Goal: Leave review/rating: Share an evaluation or opinion about a product, service, or content

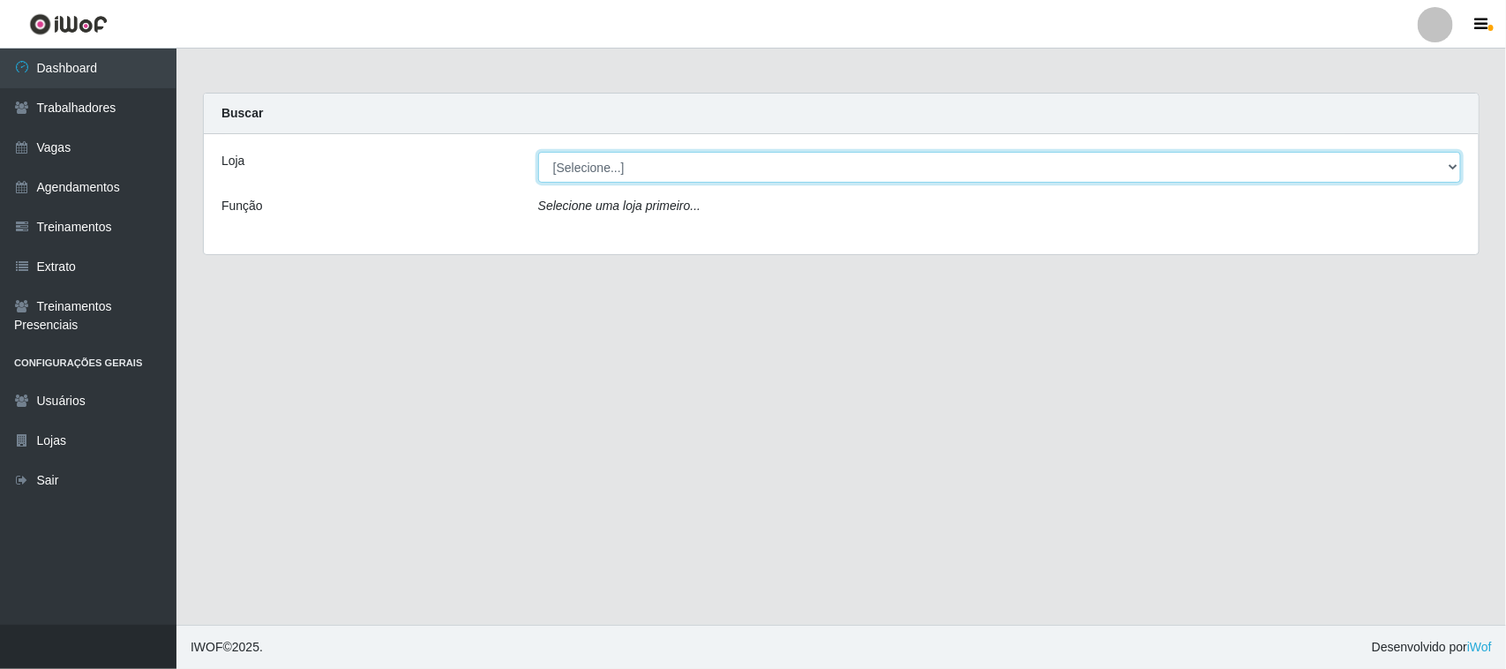
click at [879, 175] on select "[Selecione...] Nordestão - [GEOGRAPHIC_DATA]" at bounding box center [999, 167] width 923 height 31
select select "420"
click at [538, 152] on select "[Selecione...] Nordestão - [GEOGRAPHIC_DATA]" at bounding box center [999, 167] width 923 height 31
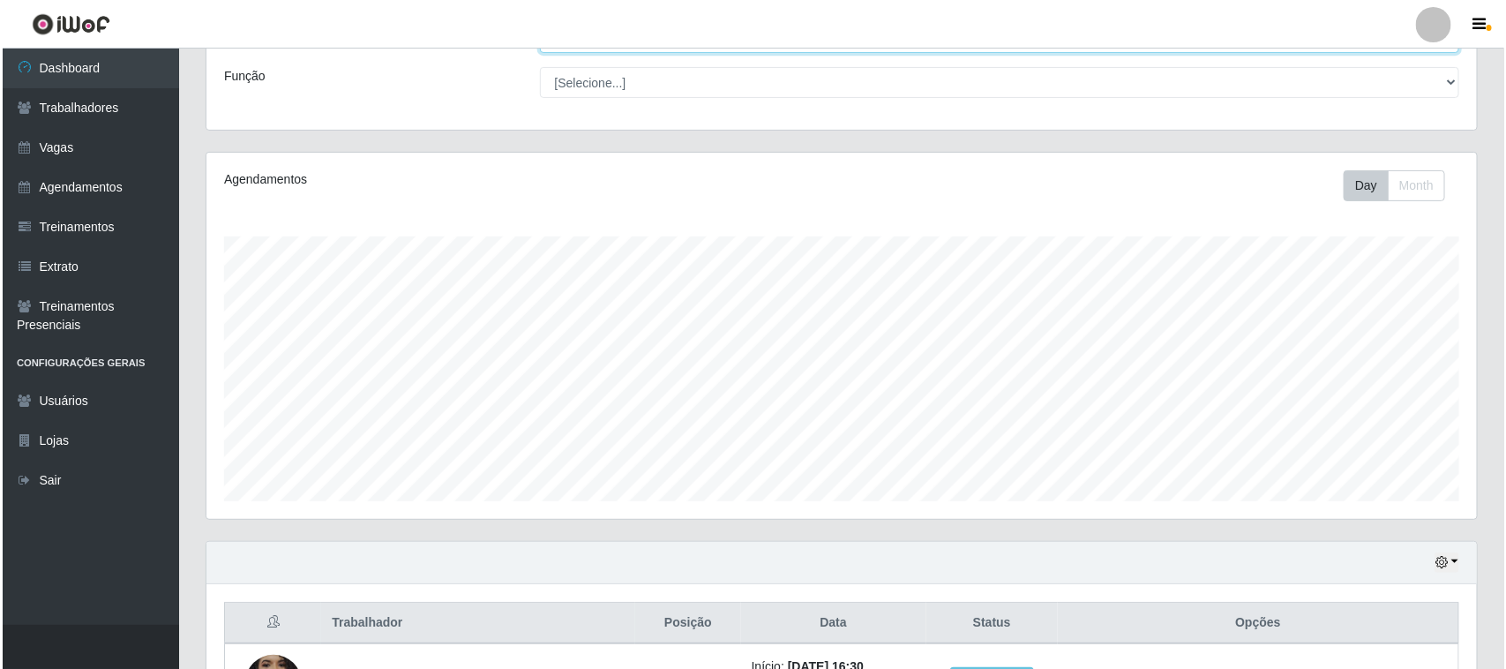
scroll to position [347, 0]
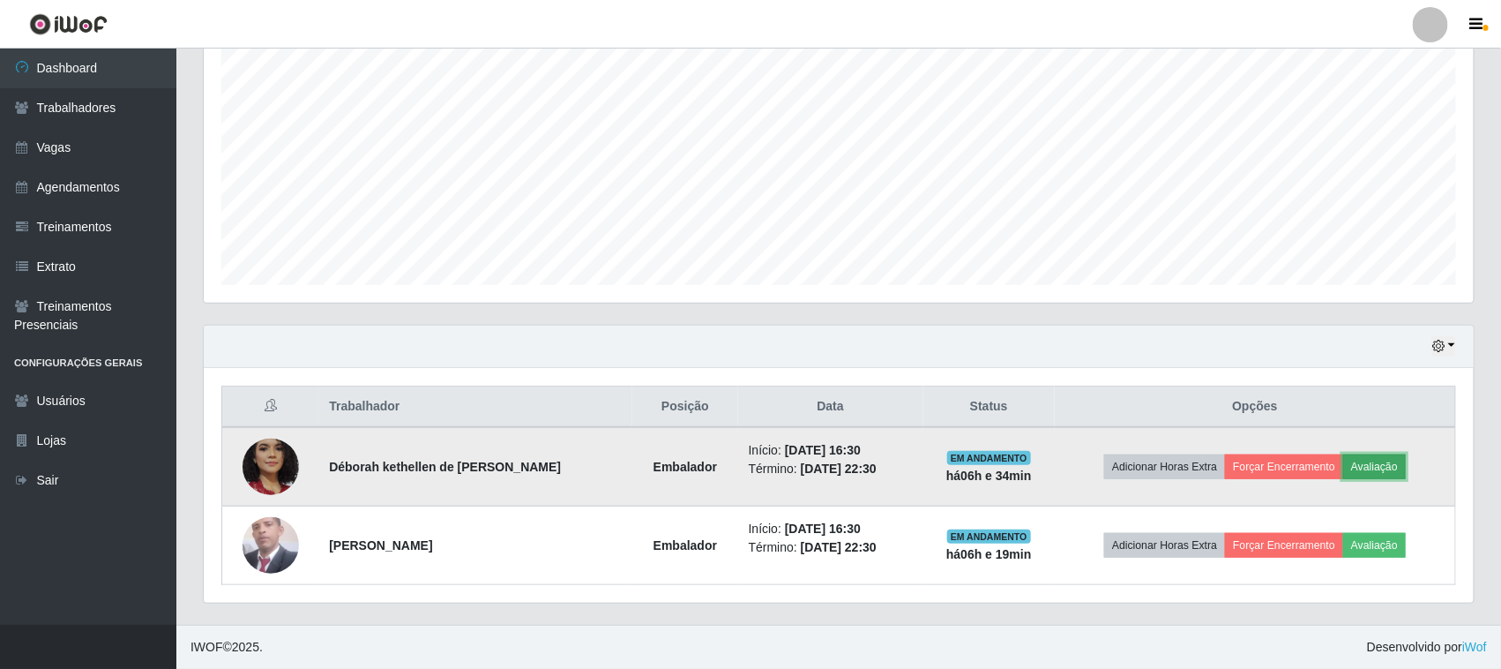
click at [1385, 456] on button "Avaliação" at bounding box center [1375, 466] width 63 height 25
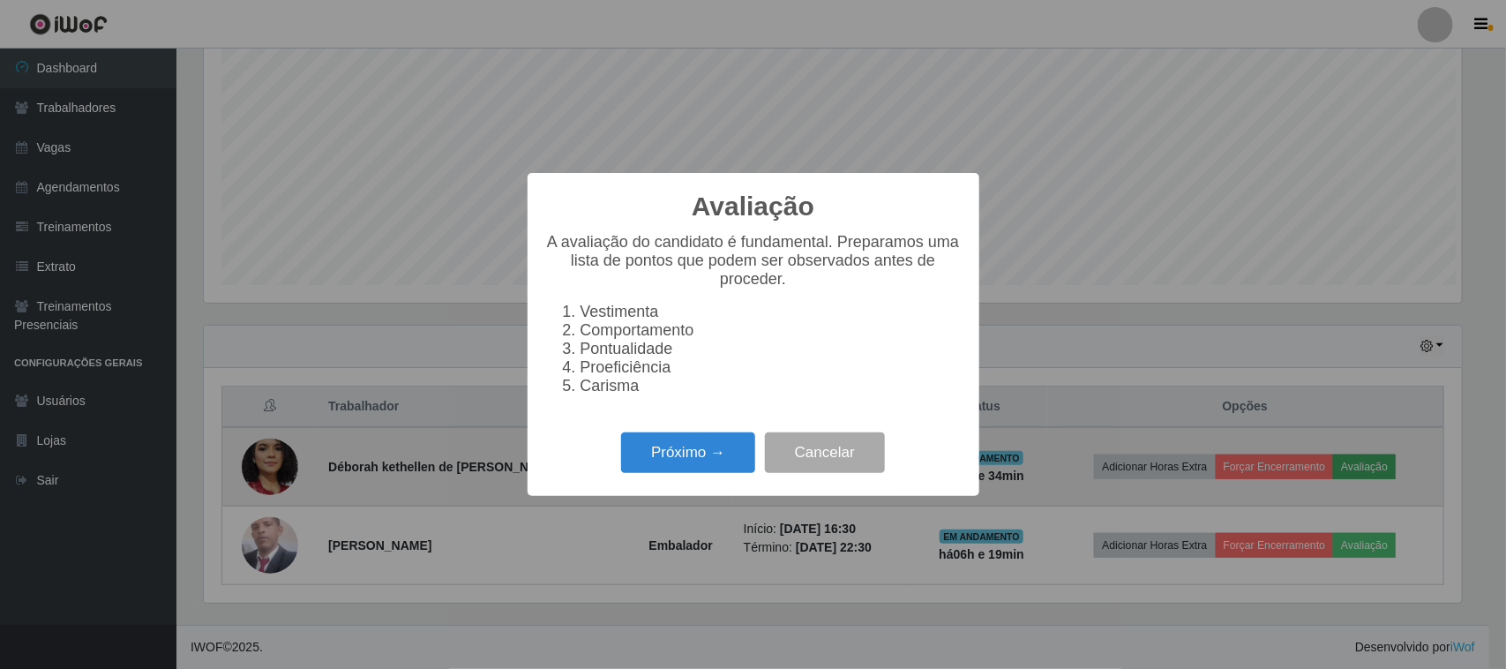
scroll to position [367, 1258]
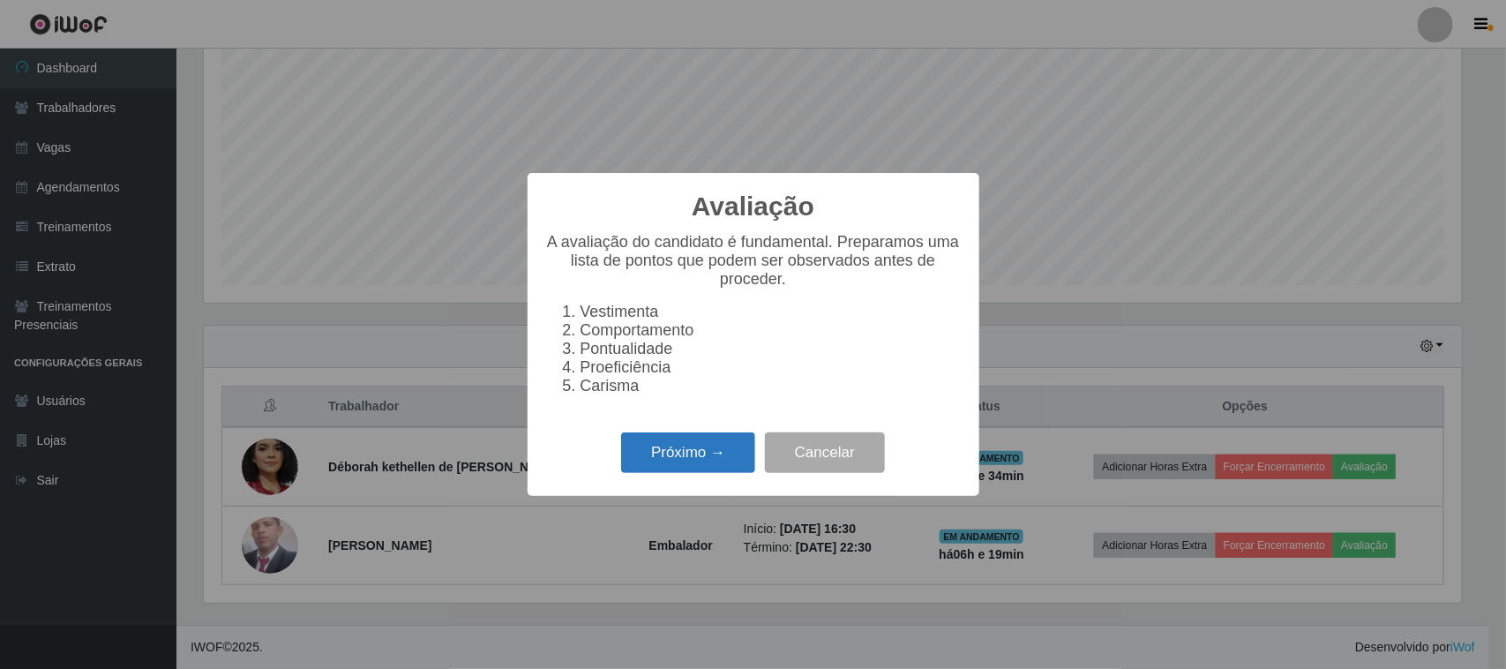
click at [682, 466] on button "Próximo →" at bounding box center [688, 452] width 134 height 41
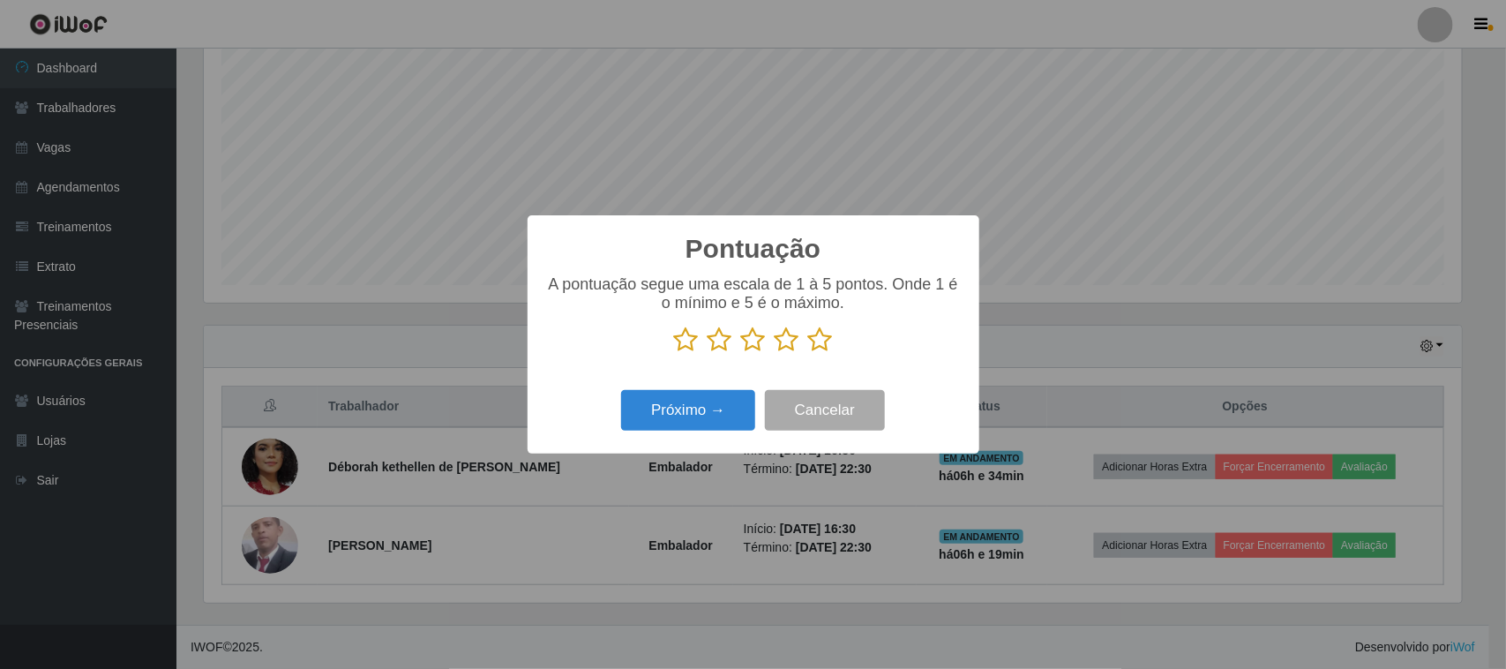
click at [820, 333] on icon at bounding box center [820, 339] width 25 height 26
click at [808, 353] on input "radio" at bounding box center [808, 353] width 0 height 0
drag, startPoint x: 748, startPoint y: 391, endPoint x: 720, endPoint y: 415, distance: 37.5
click at [720, 415] on div "Próximo → Cancelar" at bounding box center [753, 410] width 416 height 50
click at [720, 415] on button "Próximo →" at bounding box center [688, 410] width 134 height 41
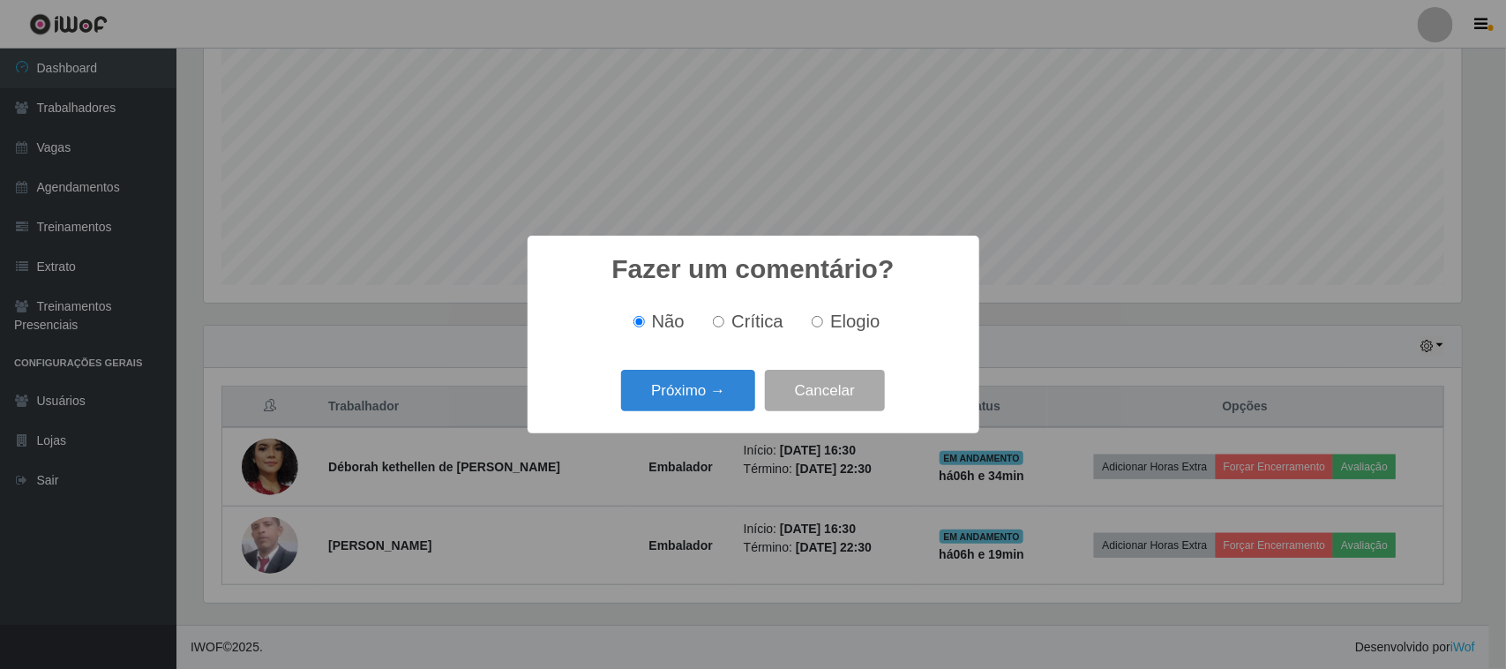
click at [820, 327] on input "Elogio" at bounding box center [817, 321] width 11 height 11
radio input "true"
click at [720, 376] on button "Próximo →" at bounding box center [688, 390] width 134 height 41
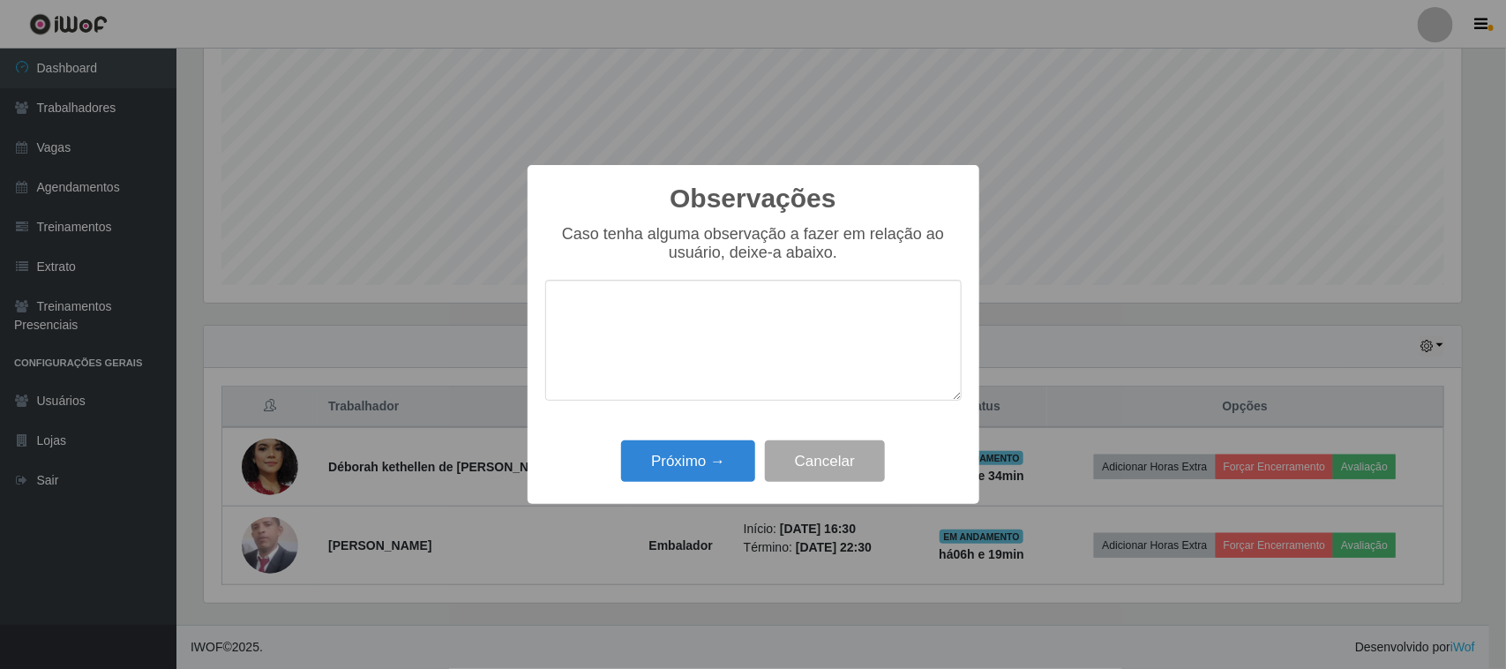
click at [805, 322] on textarea at bounding box center [753, 340] width 416 height 121
type textarea "pontual"
click at [729, 470] on button "Próximo →" at bounding box center [688, 460] width 134 height 41
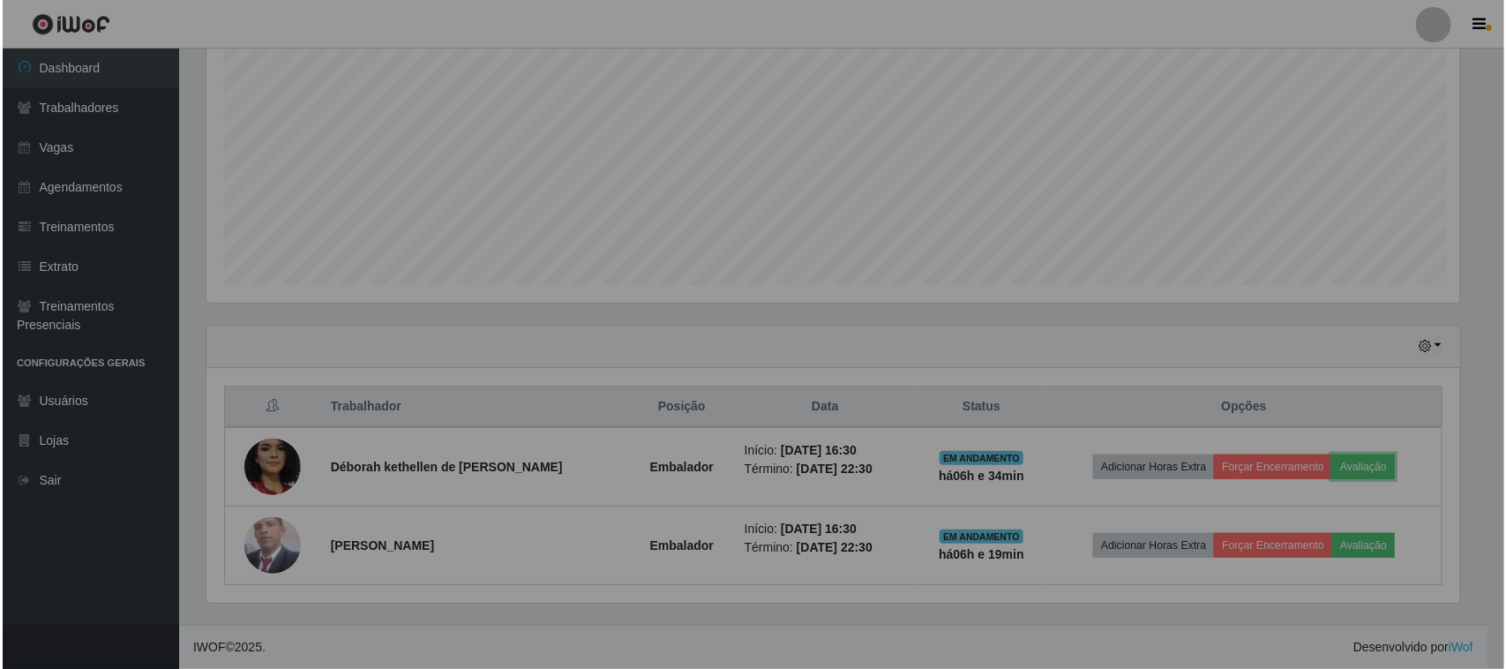
scroll to position [367, 1270]
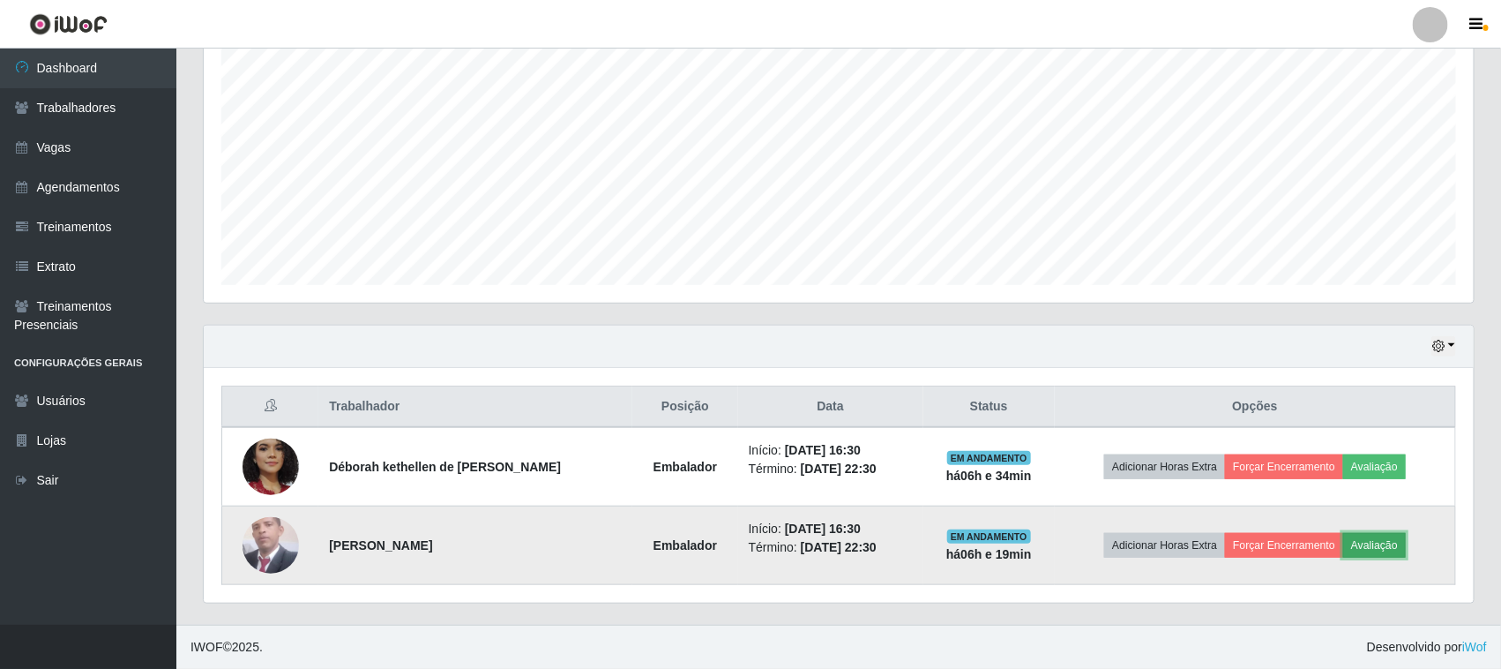
click at [1381, 553] on button "Avaliação" at bounding box center [1375, 545] width 63 height 25
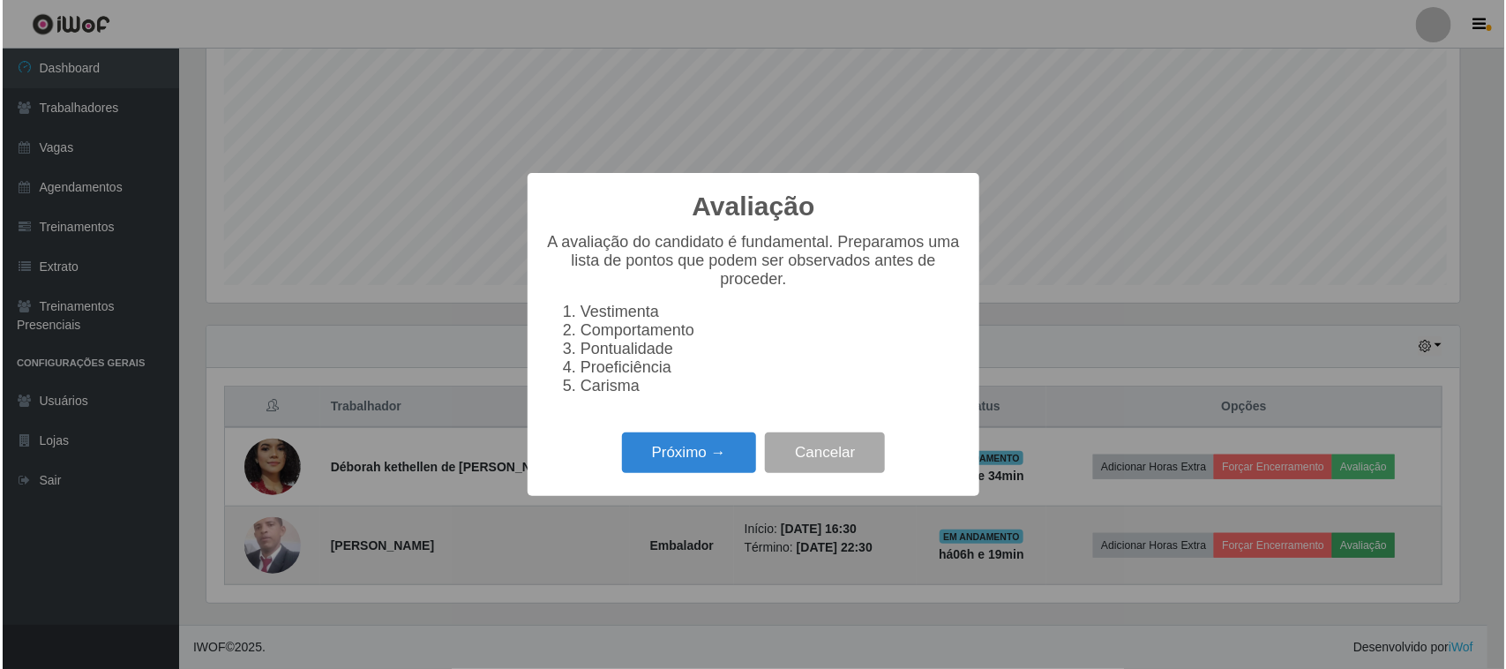
scroll to position [367, 1258]
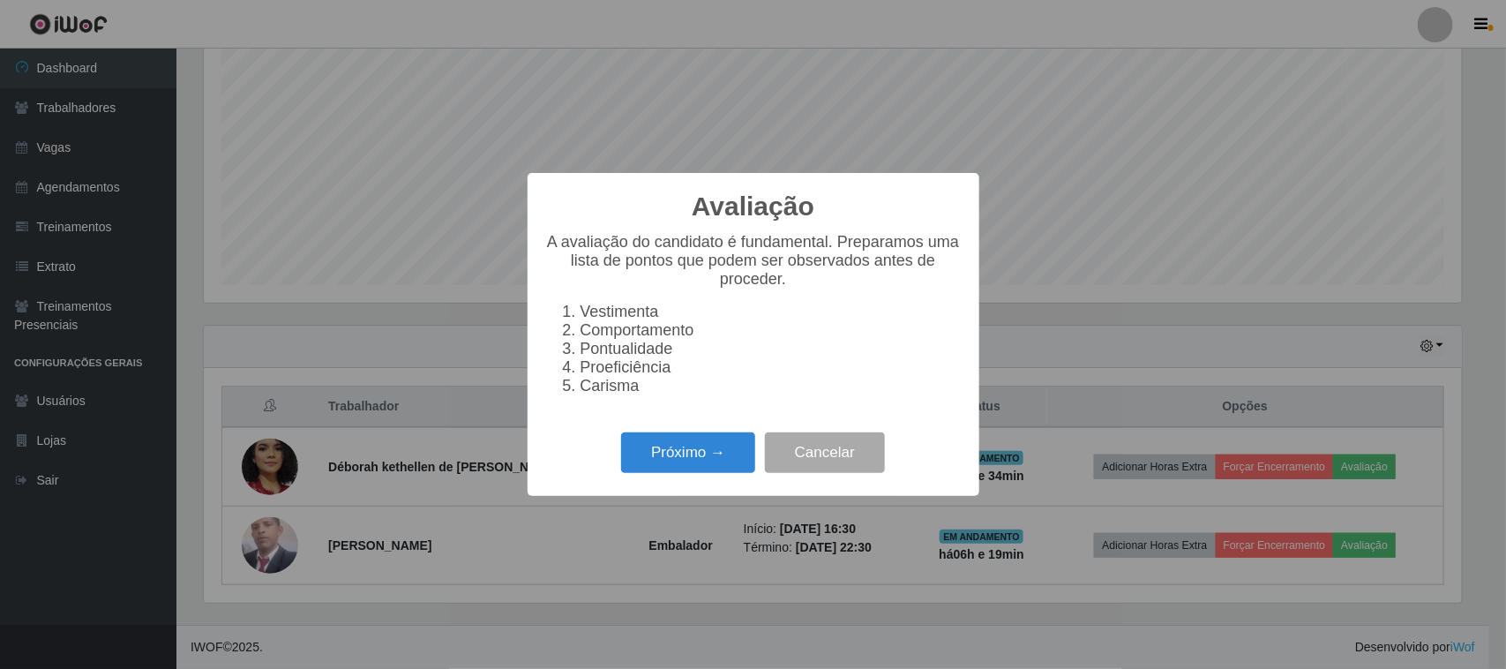
click at [609, 473] on div "Próximo → Cancelar" at bounding box center [753, 452] width 416 height 50
click at [646, 460] on button "Próximo →" at bounding box center [688, 452] width 134 height 41
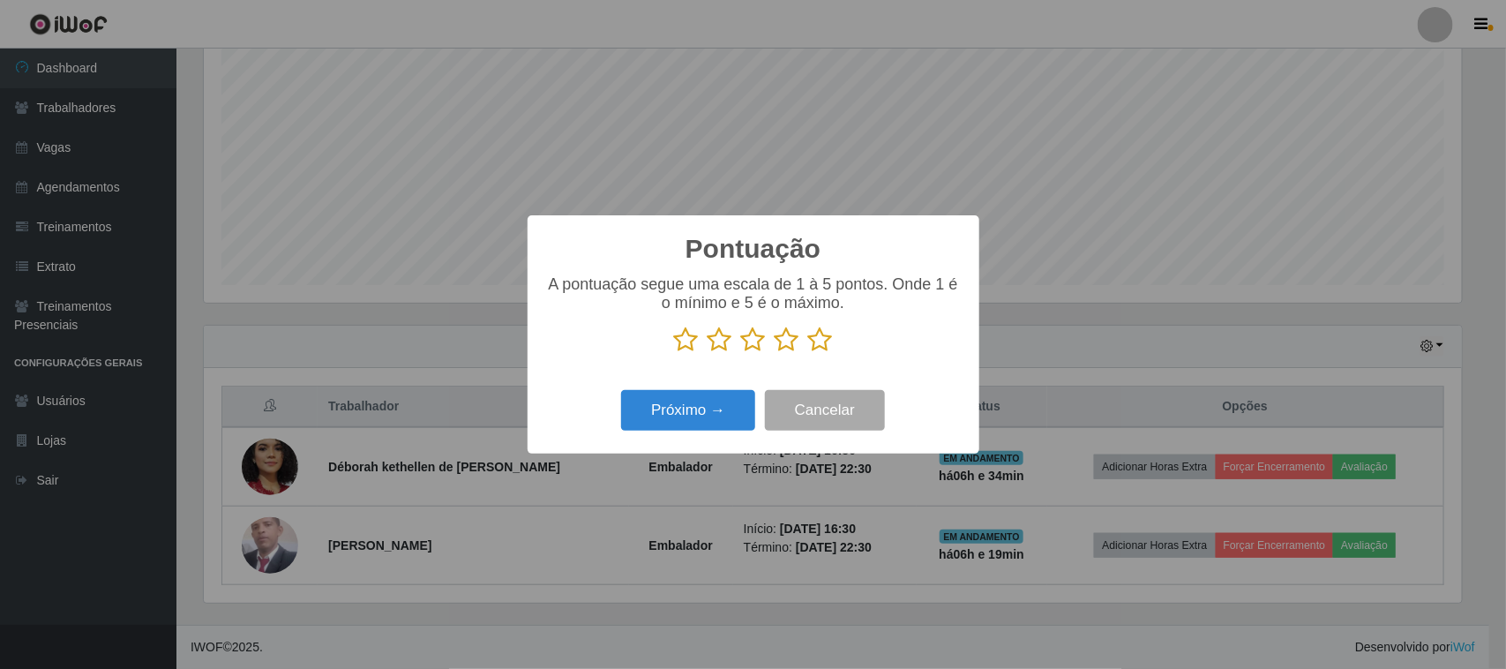
click at [823, 346] on icon at bounding box center [820, 339] width 25 height 26
click at [808, 353] on input "radio" at bounding box center [808, 353] width 0 height 0
click at [701, 416] on button "Próximo →" at bounding box center [688, 410] width 134 height 41
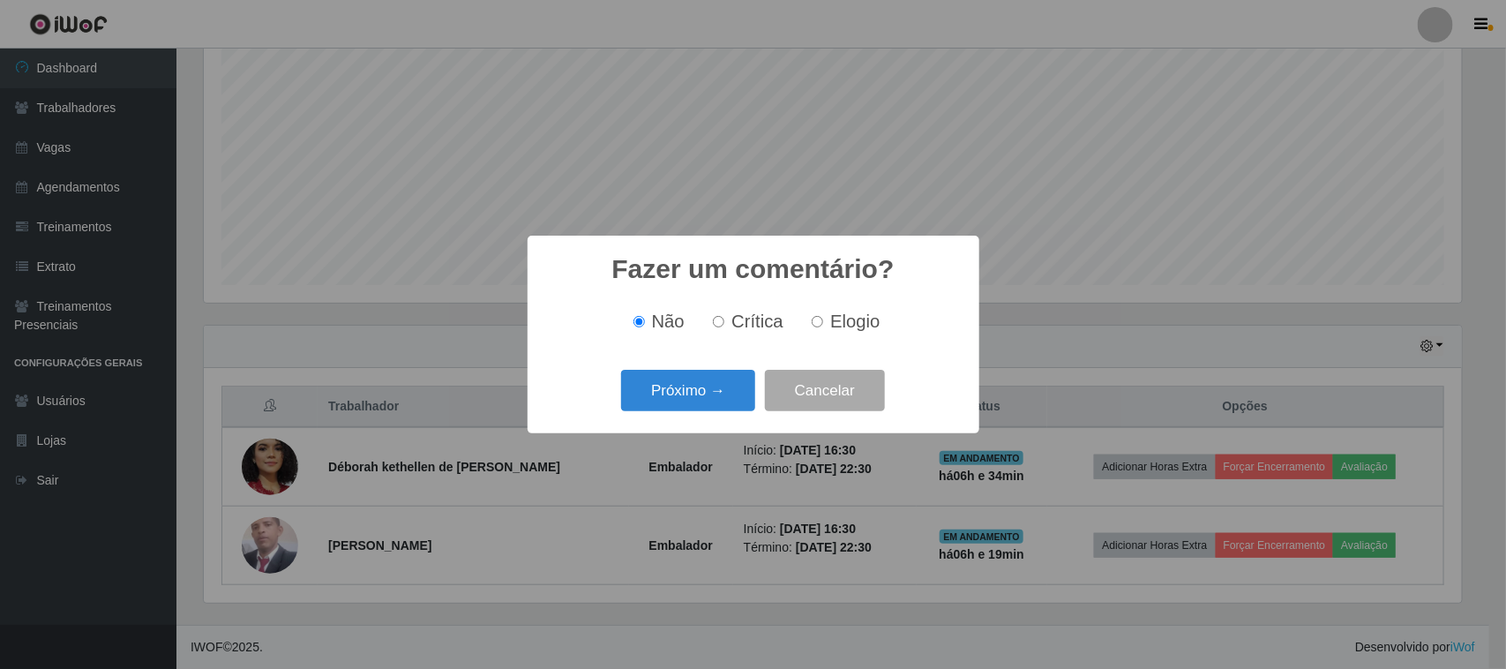
click at [830, 319] on span "Elogio" at bounding box center [854, 320] width 49 height 19
click at [823, 319] on input "Elogio" at bounding box center [817, 321] width 11 height 11
radio input "true"
click at [695, 391] on button "Próximo →" at bounding box center [688, 390] width 134 height 41
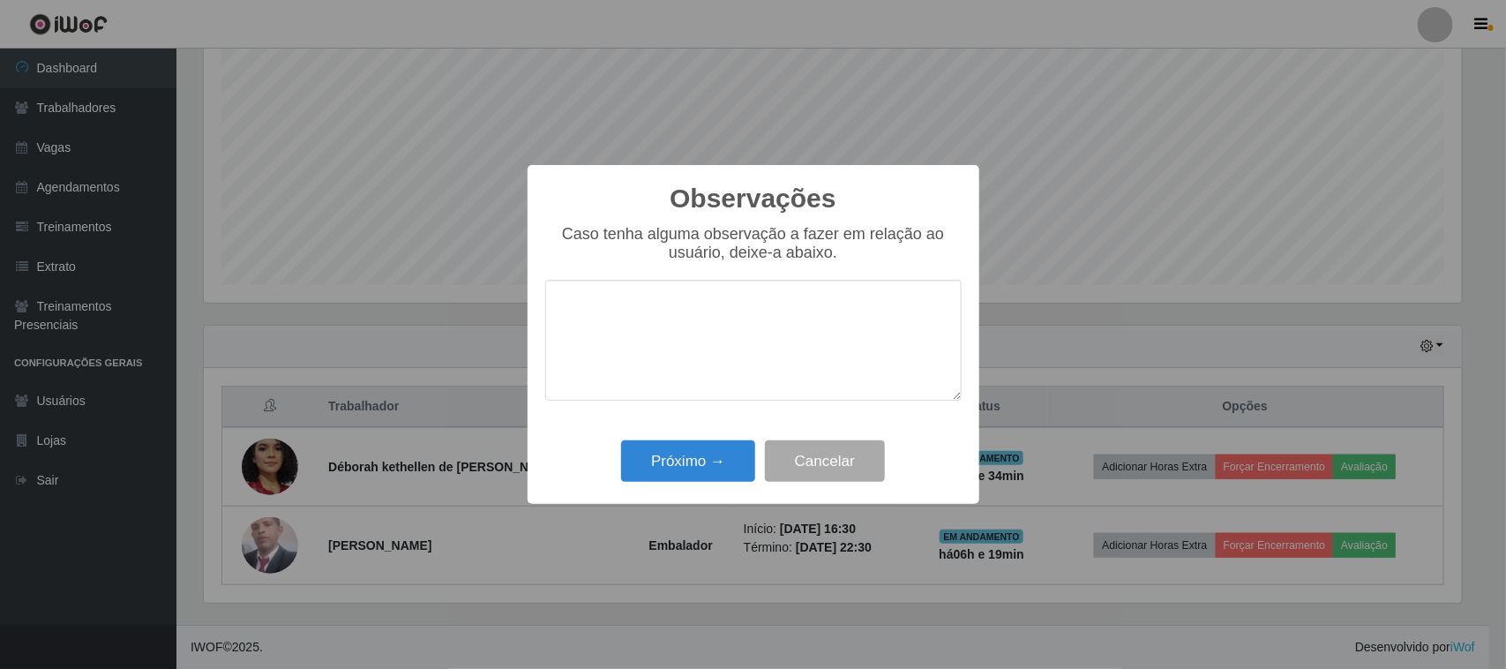
click at [766, 345] on textarea at bounding box center [753, 340] width 416 height 121
type textarea "pontual"
click at [729, 460] on button "Próximo →" at bounding box center [688, 460] width 134 height 41
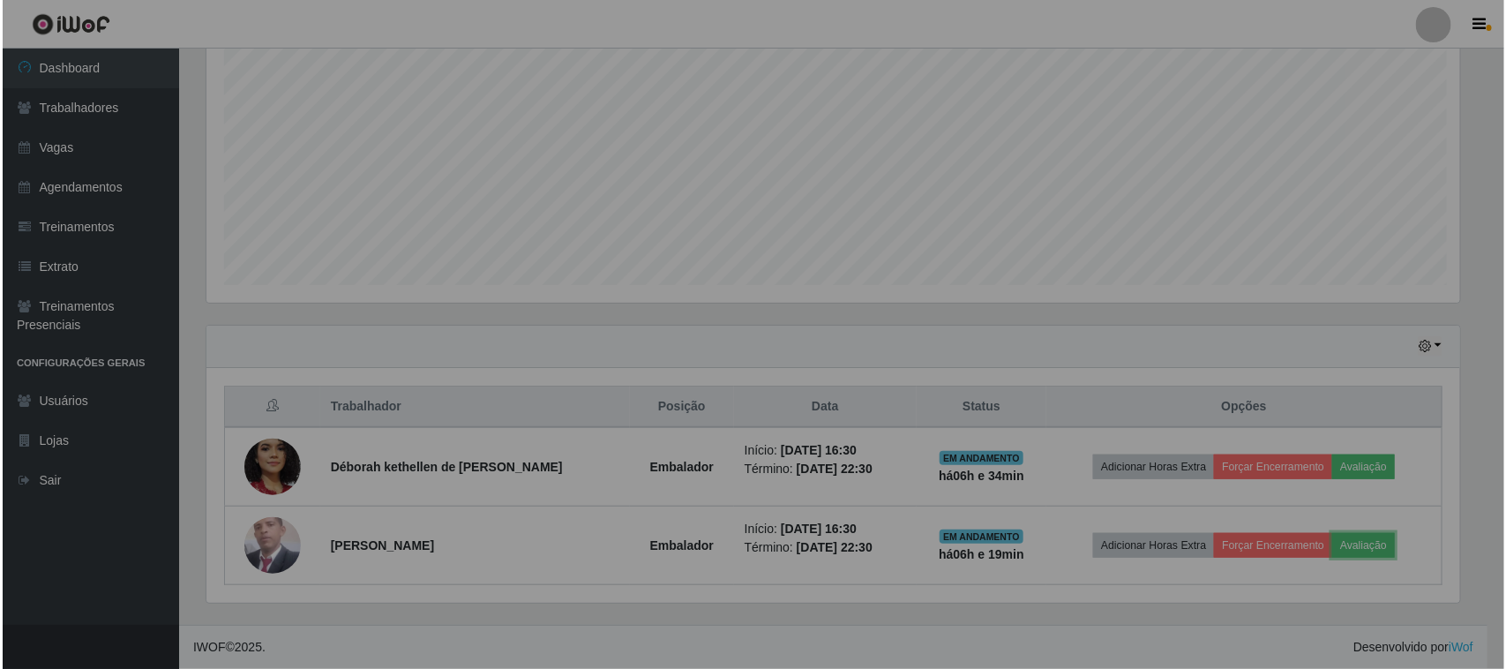
scroll to position [367, 1270]
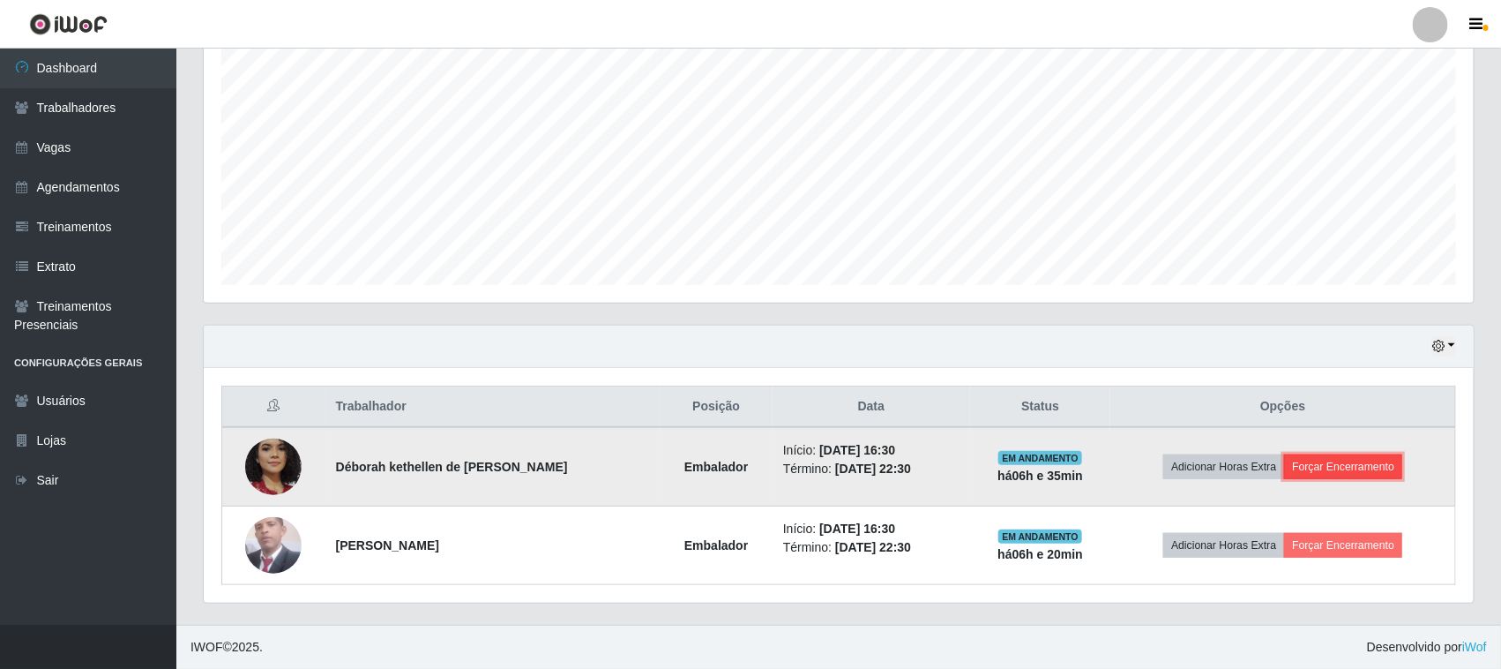
click at [1372, 473] on button "Forçar Encerramento" at bounding box center [1343, 466] width 118 height 25
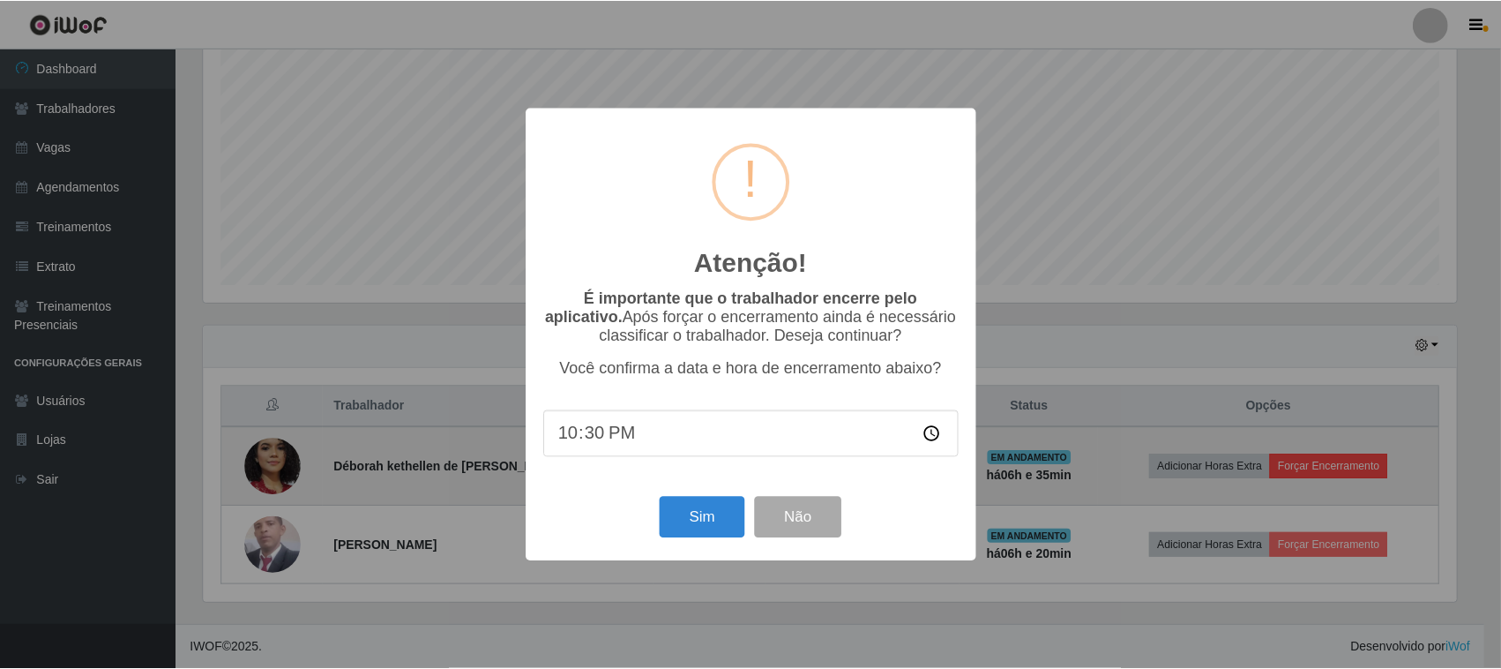
scroll to position [367, 1258]
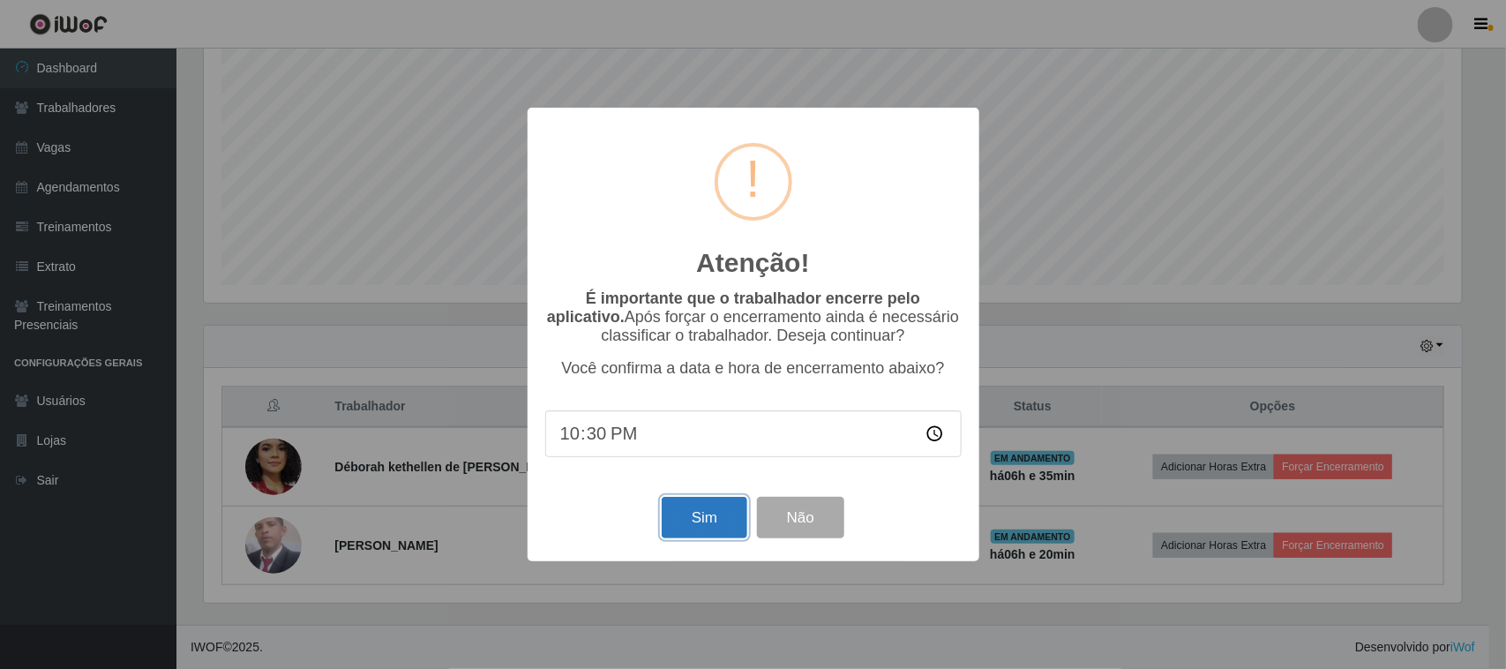
click at [715, 523] on button "Sim" at bounding box center [705, 517] width 86 height 41
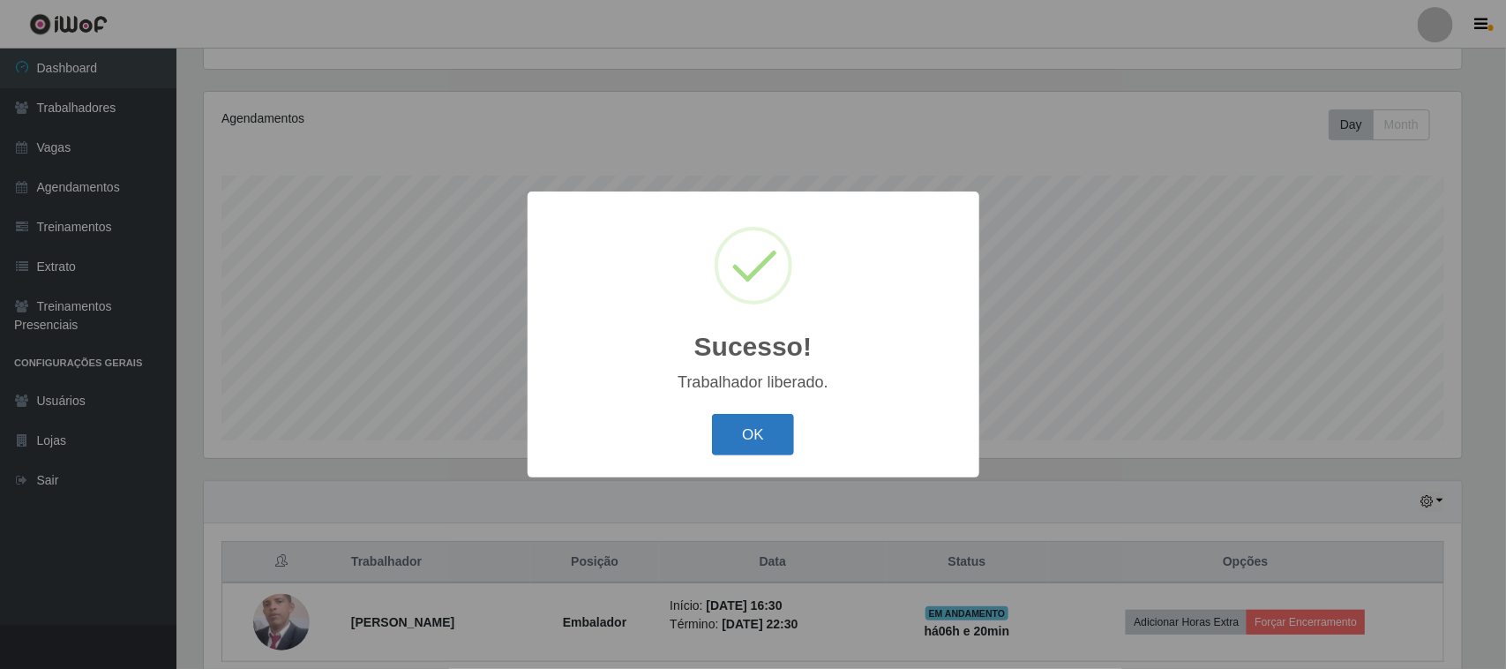
click at [786, 443] on button "OK" at bounding box center [753, 434] width 82 height 41
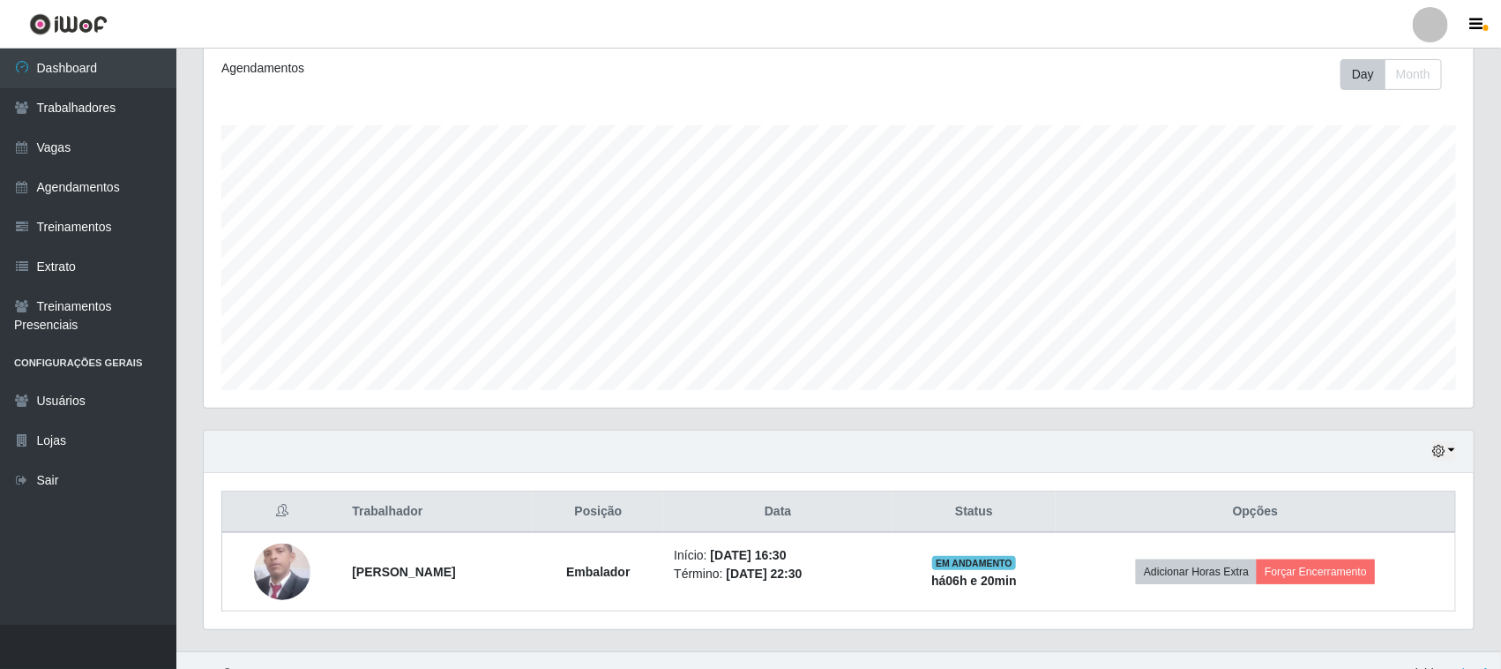
scroll to position [269, 0]
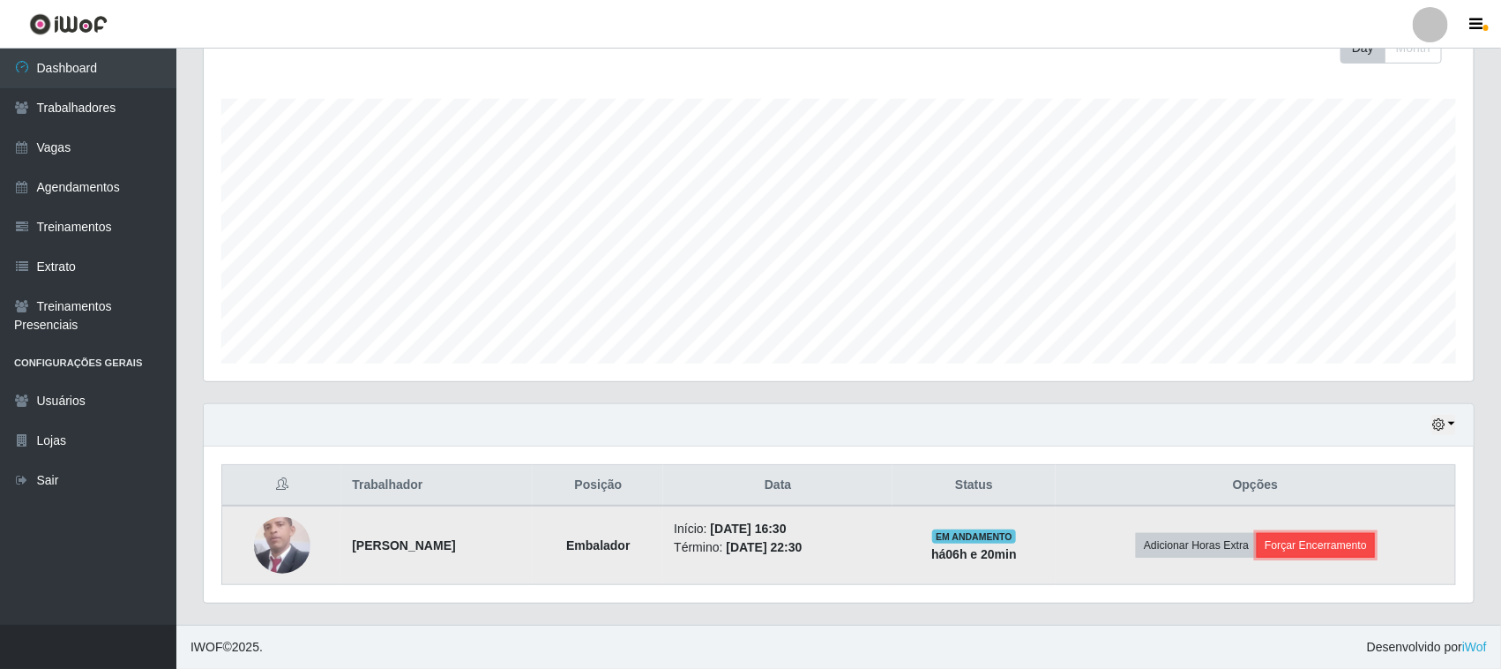
click at [1352, 543] on button "Forçar Encerramento" at bounding box center [1316, 545] width 118 height 25
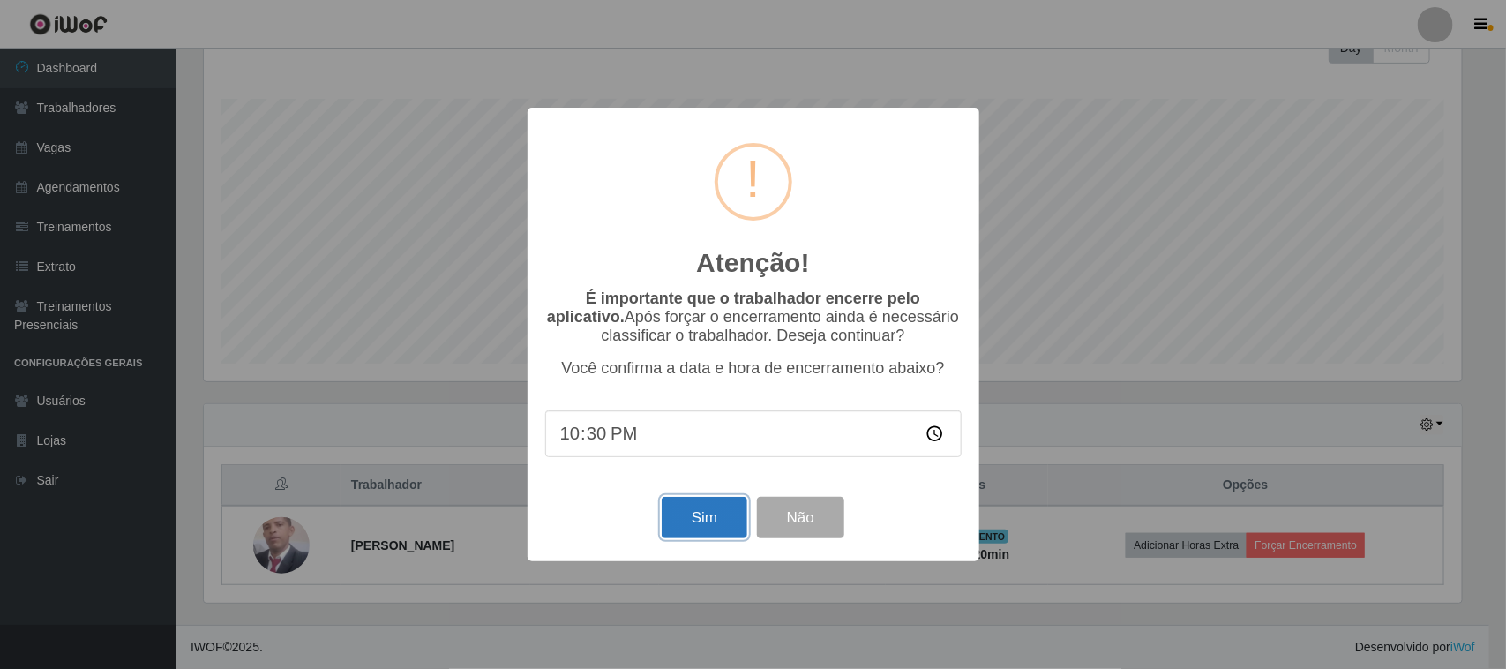
click at [663, 525] on button "Sim" at bounding box center [705, 517] width 86 height 41
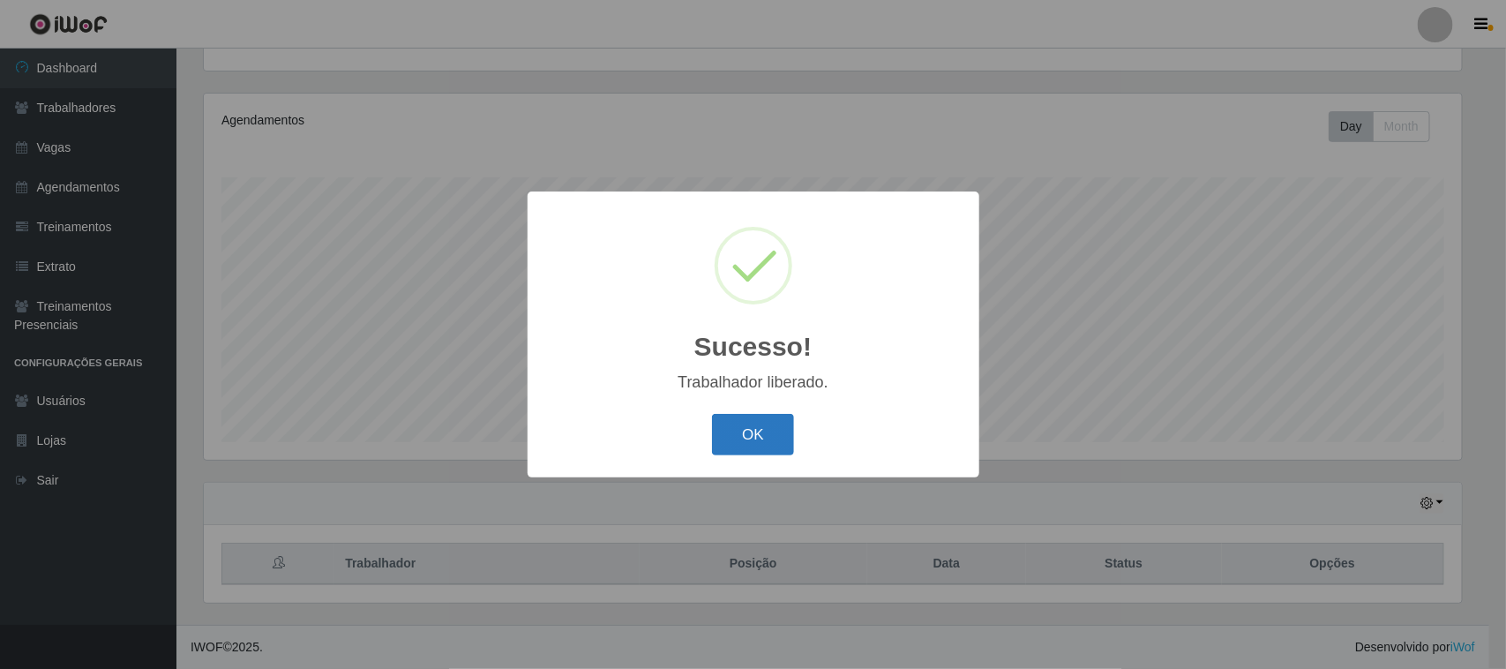
click at [743, 452] on button "OK" at bounding box center [753, 434] width 82 height 41
